Goal: Task Accomplishment & Management: Use online tool/utility

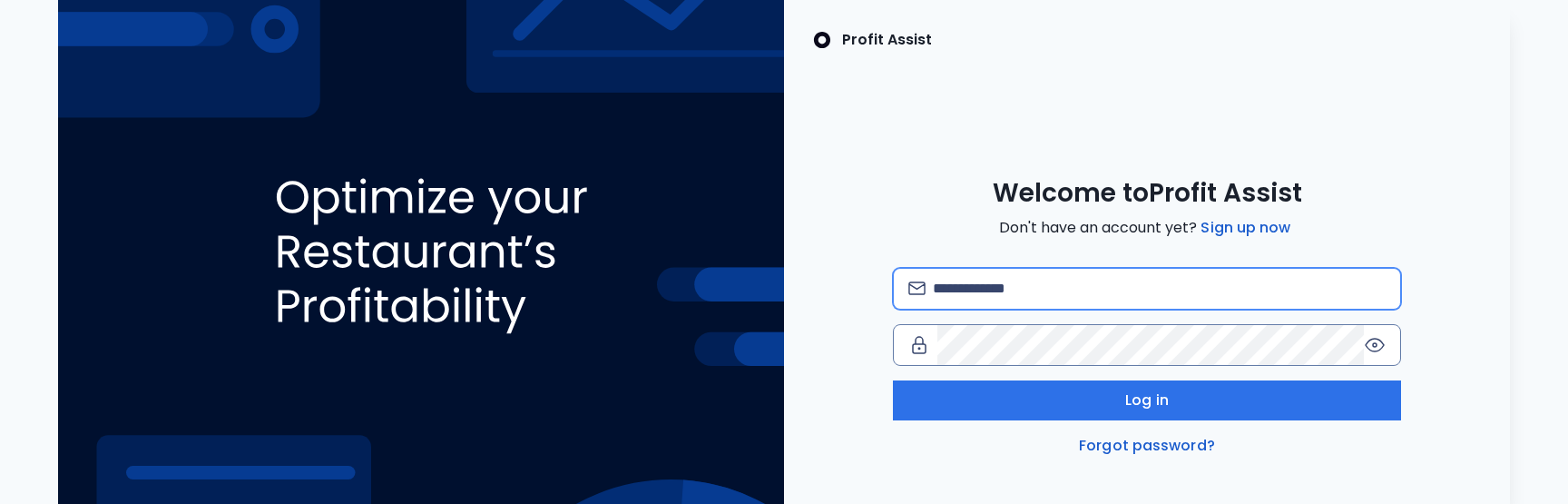
click at [966, 291] on input "email" at bounding box center [1159, 289] width 453 height 40
type input "**********"
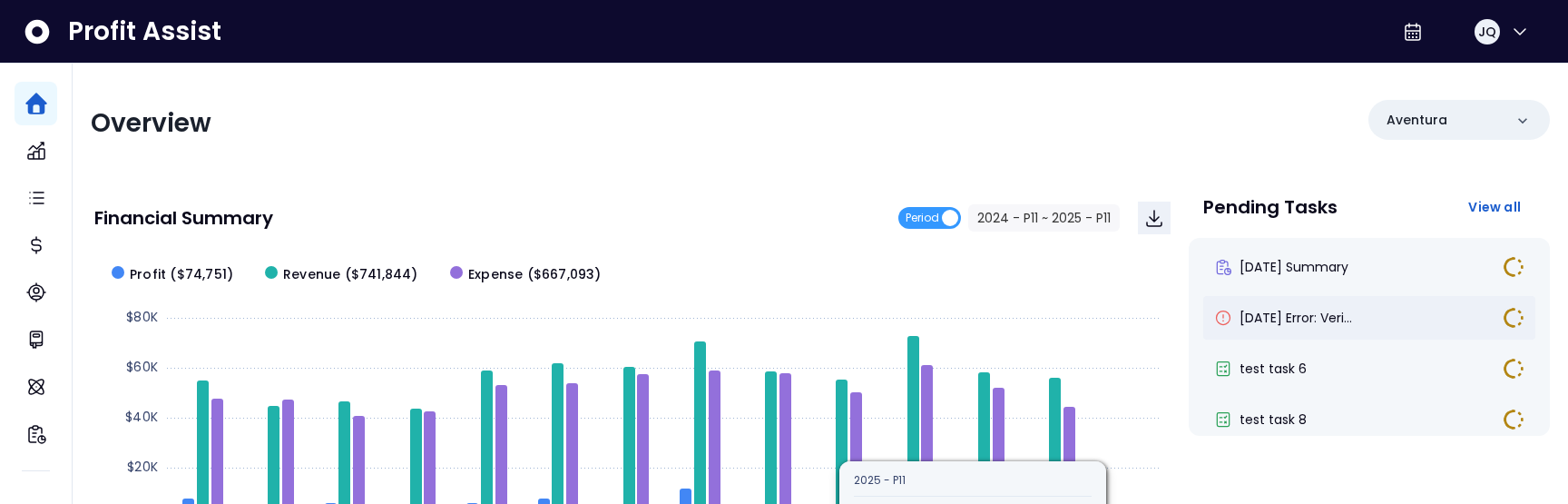
click at [1298, 333] on div "[DATE] Error: Veri..." at bounding box center [1369, 318] width 332 height 44
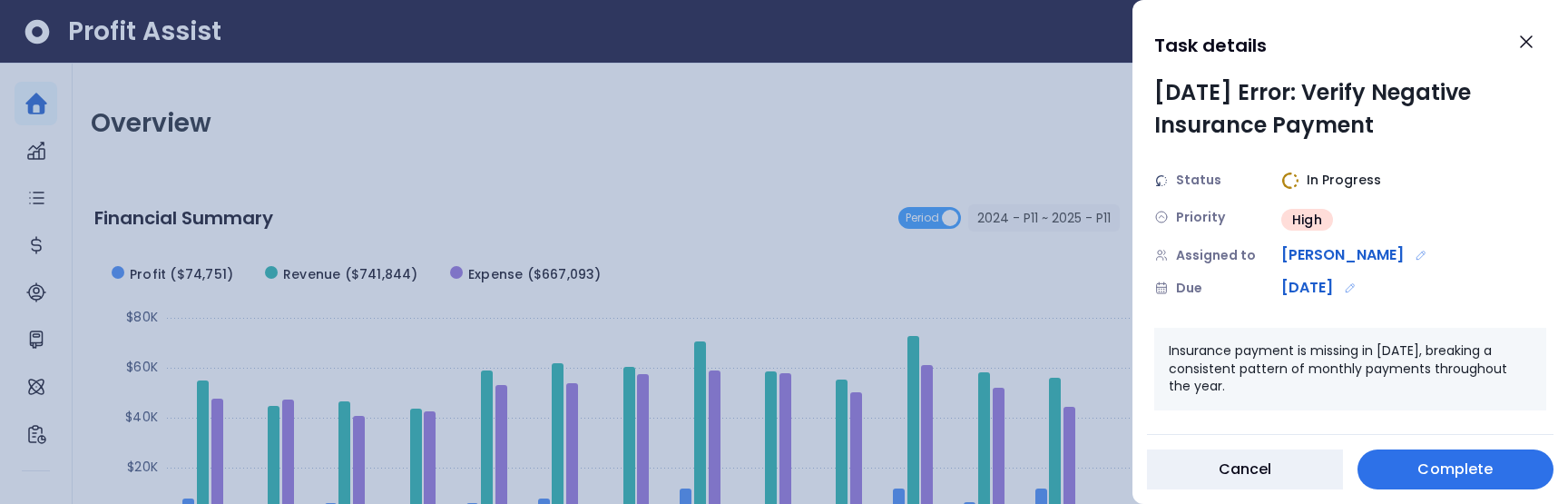
click at [944, 149] on div at bounding box center [784, 252] width 1568 height 504
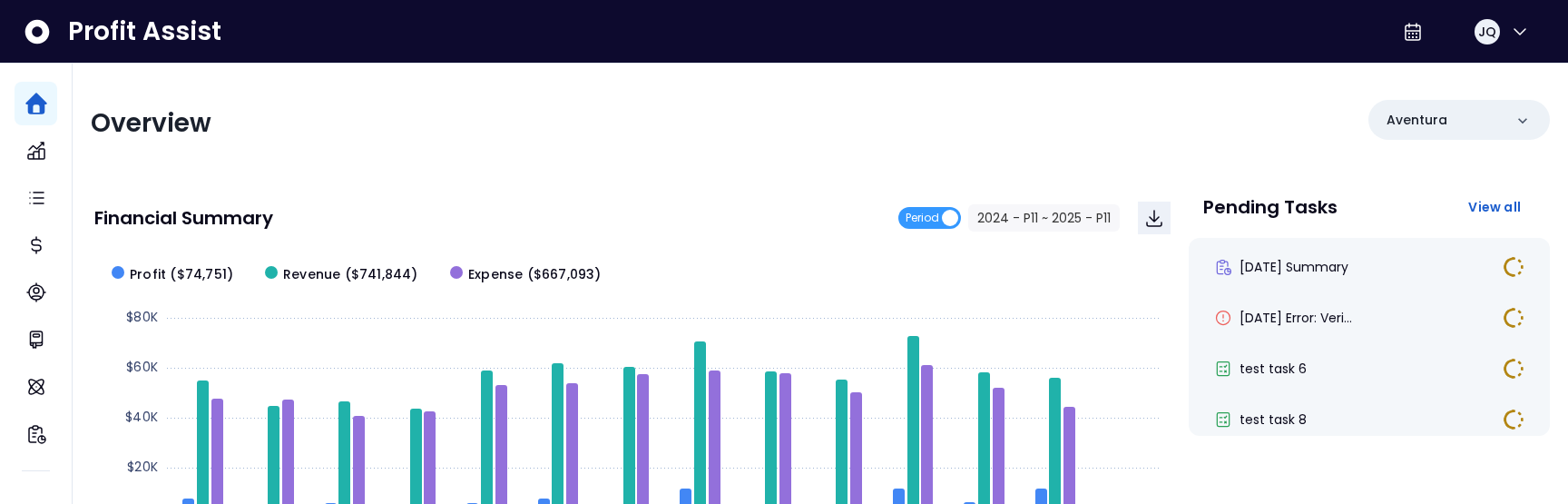
click at [1528, 43] on div "JQ" at bounding box center [1471, 32] width 149 height 44
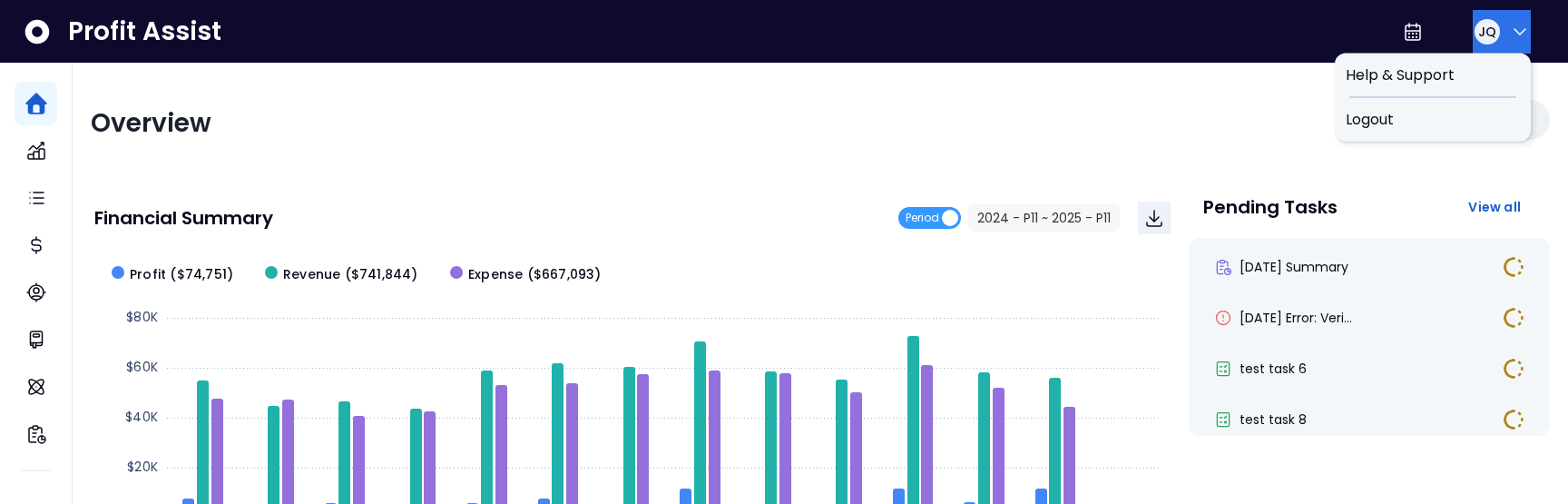
click at [1513, 37] on icon "button" at bounding box center [1520, 31] width 22 height 22
click at [1396, 118] on span "Logout" at bounding box center [1433, 120] width 174 height 22
